Goal: Transaction & Acquisition: Purchase product/service

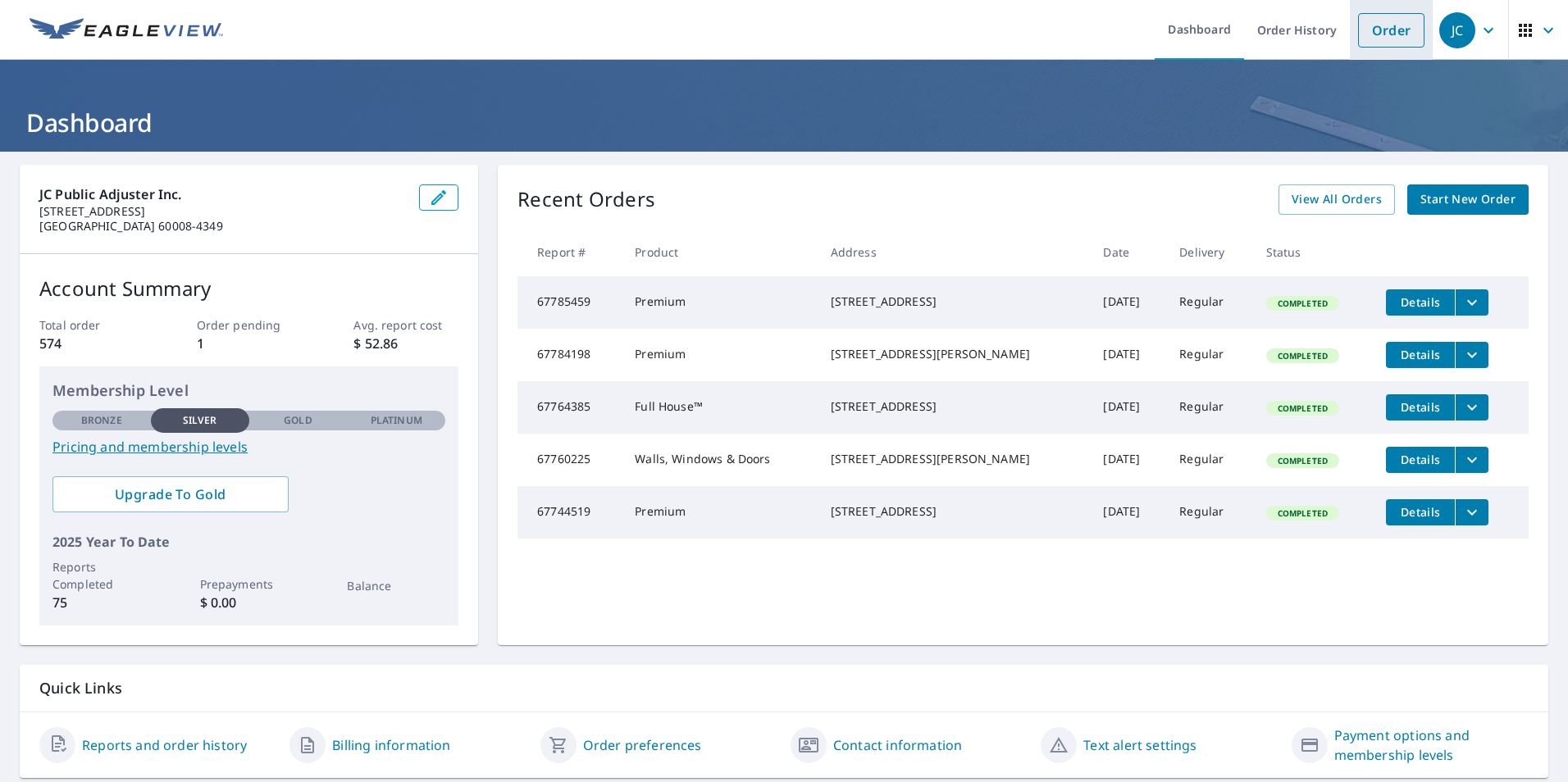
click at [1372, 26] on link "Order" at bounding box center [1390, 30] width 66 height 34
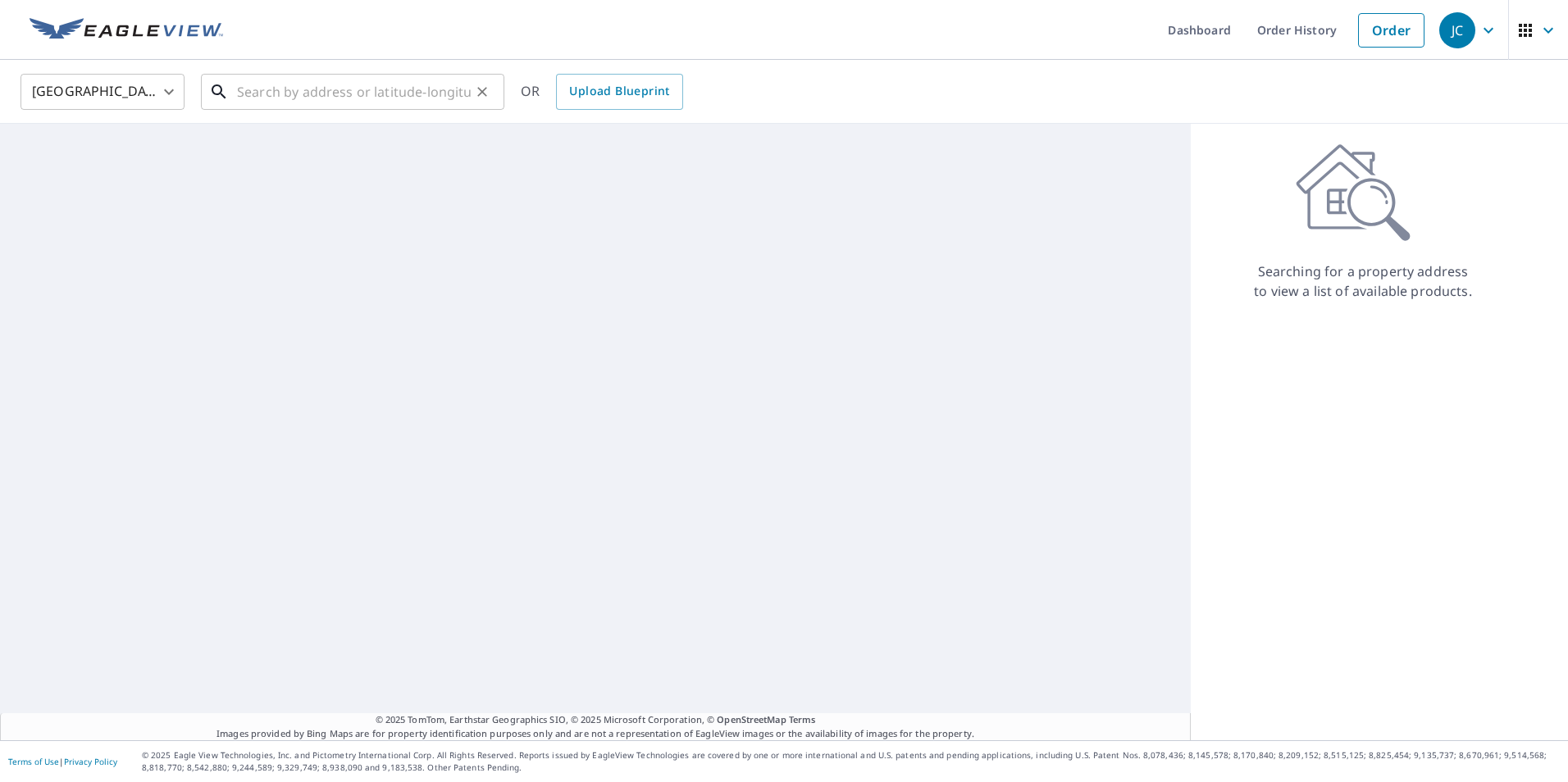
click at [427, 85] on input "text" at bounding box center [354, 92] width 234 height 46
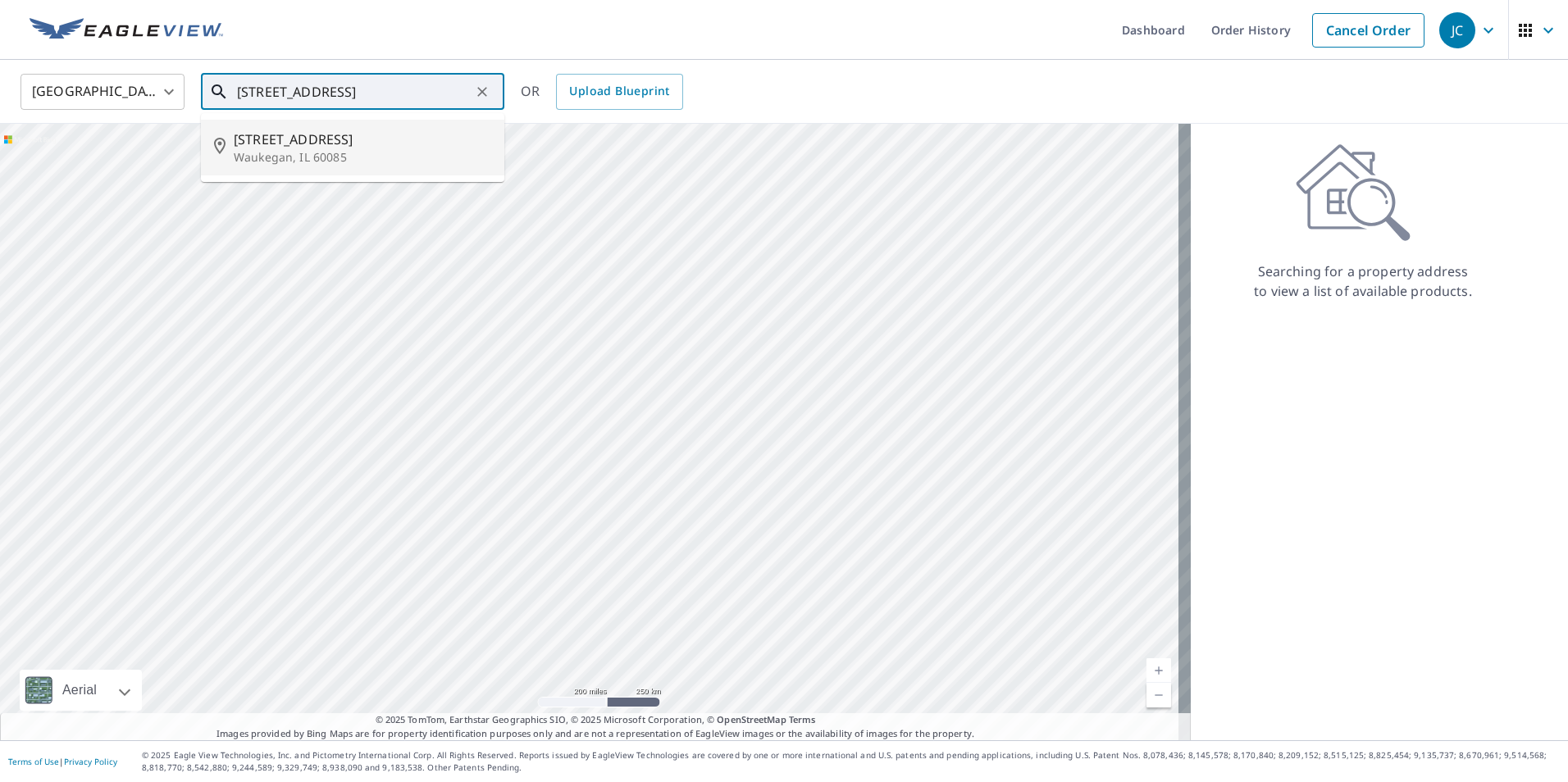
click at [369, 150] on p "Waukegan, IL 60085" at bounding box center [363, 158] width 257 height 16
type input "[STREET_ADDRESS]"
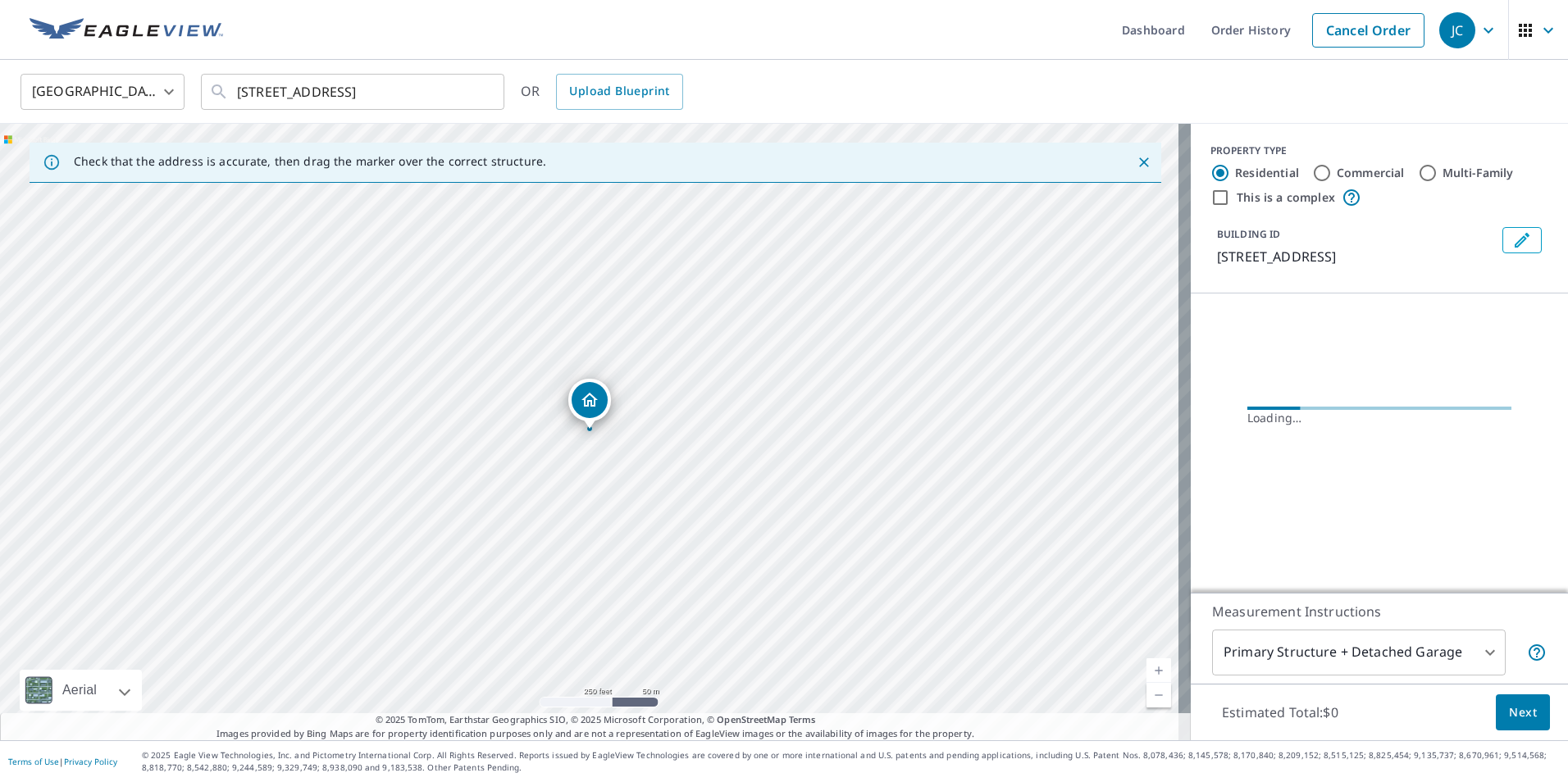
click at [594, 405] on icon "Dropped pin, building 1, Residential property, 1275 S Pleasant Hill Gate Waukeg…" at bounding box center [590, 399] width 16 height 14
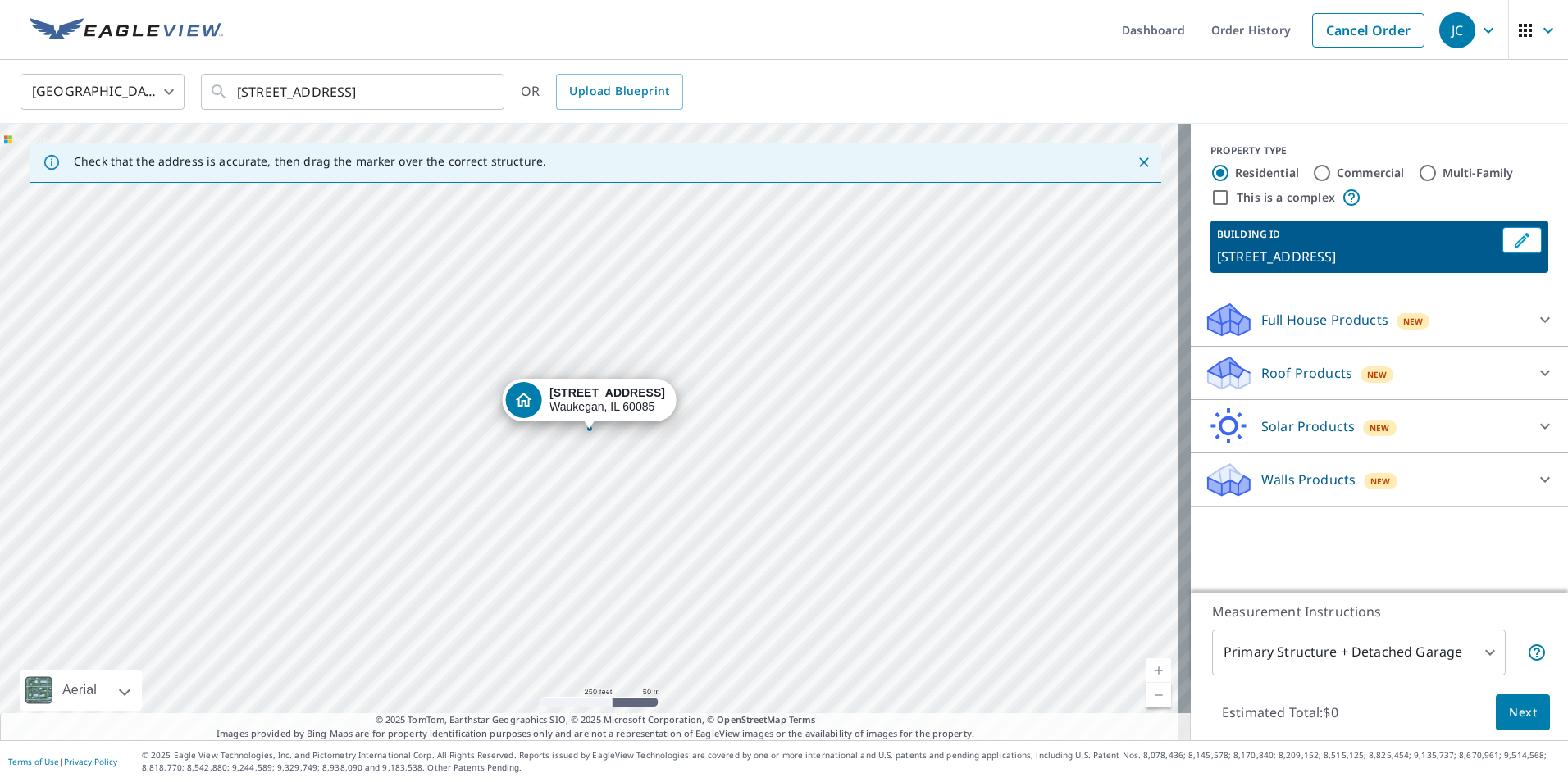
click at [1380, 391] on div "Roof Products New" at bounding box center [1364, 373] width 322 height 39
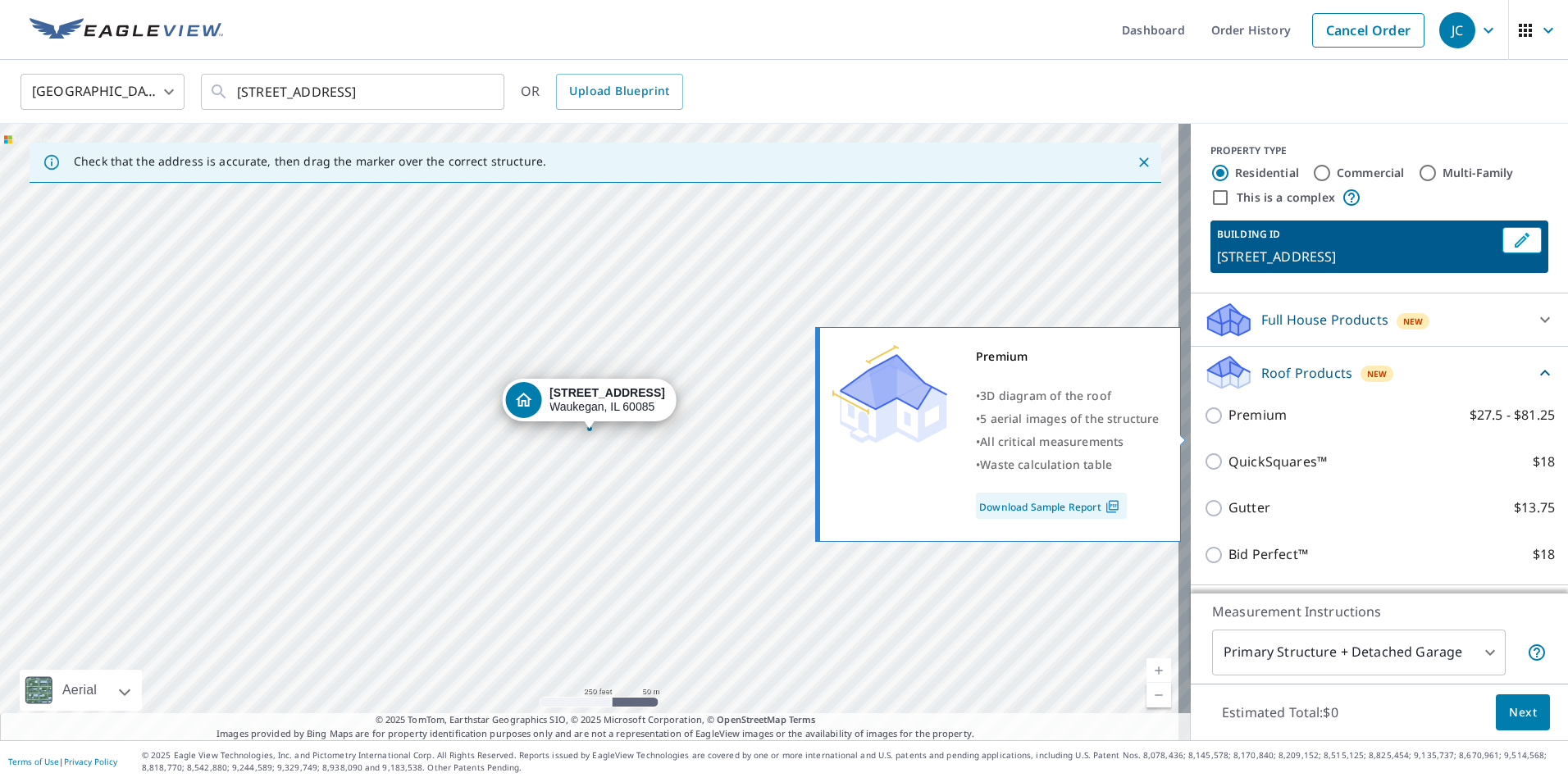
click at [1372, 426] on label "Premium $27.5 - $81.25" at bounding box center [1391, 415] width 326 height 21
click at [1228, 426] on input "Premium $27.5 - $81.25" at bounding box center [1215, 416] width 24 height 20
checkbox input "true"
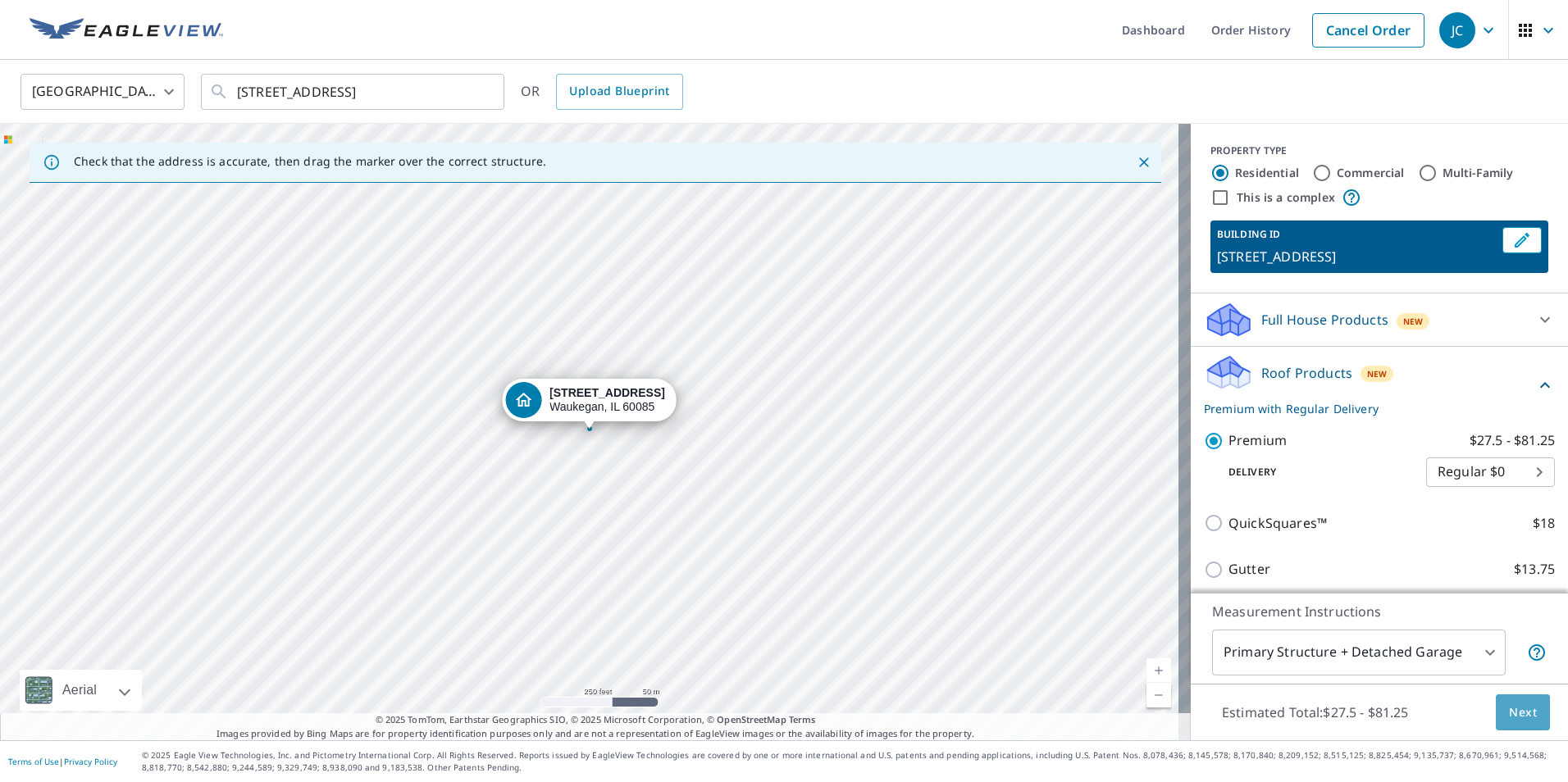
click at [1519, 698] on button "Next" at bounding box center [1523, 712] width 54 height 37
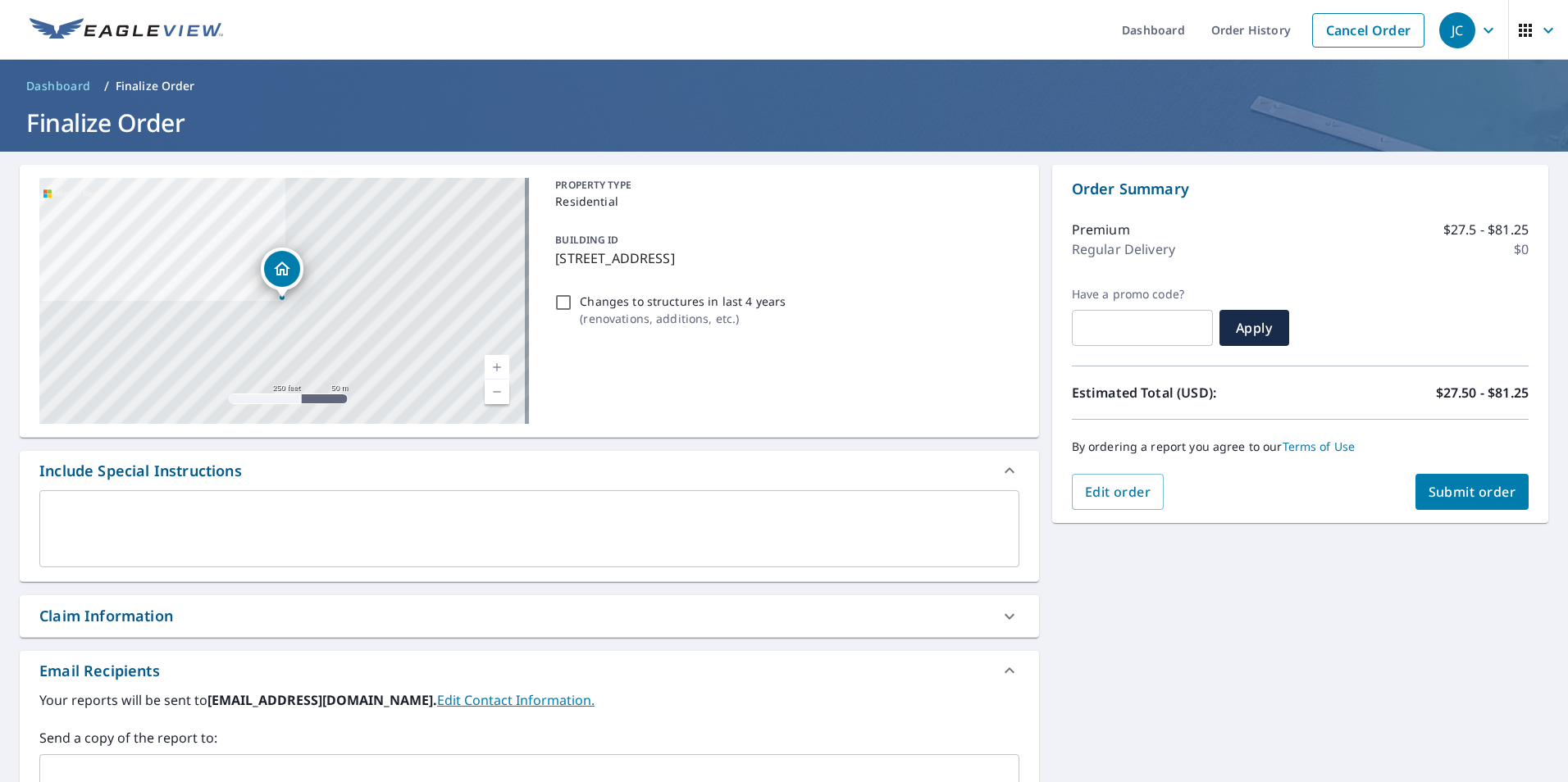
click at [1456, 487] on span "Submit order" at bounding box center [1472, 492] width 88 height 18
